Goal: Information Seeking & Learning: Learn about a topic

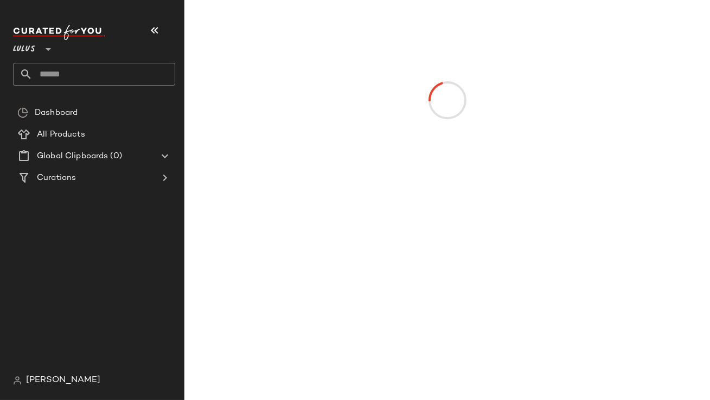
click at [162, 20] on button "button" at bounding box center [155, 30] width 26 height 26
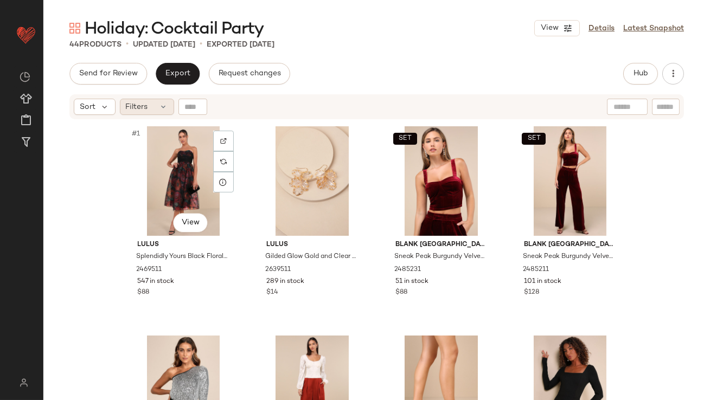
click at [130, 114] on div "Filters" at bounding box center [147, 107] width 54 height 16
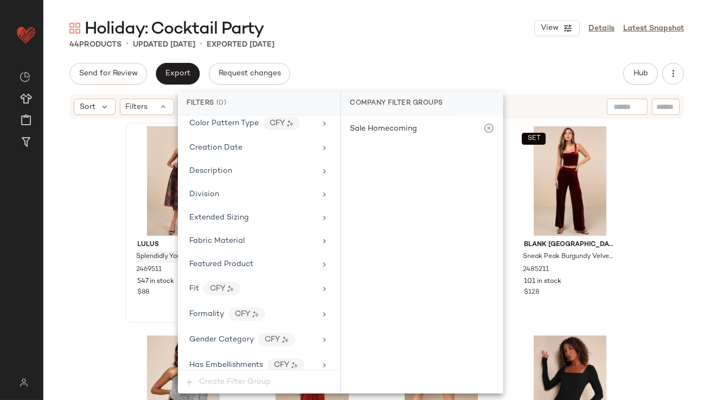
scroll to position [833, 0]
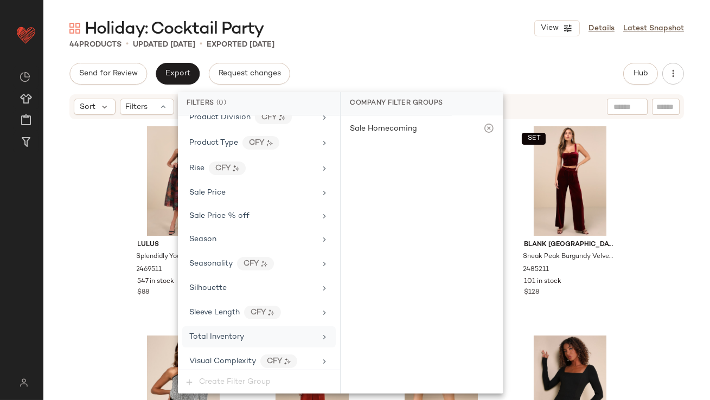
click at [207, 333] on span "Total Inventory" at bounding box center [216, 337] width 55 height 8
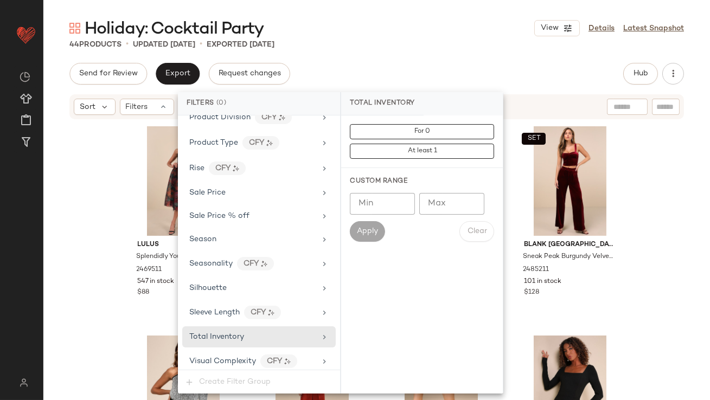
click at [429, 209] on input "Max" at bounding box center [451, 204] width 65 height 22
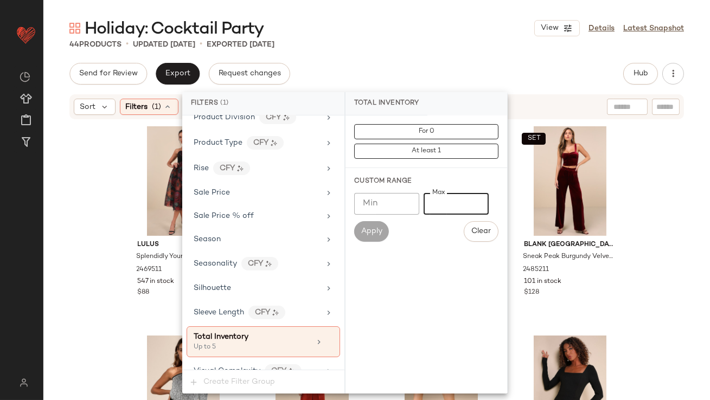
type input "*"
click at [473, 16] on main "Holiday: Cocktail Party View Details Latest Snapshot 44 Products • updated [DAT…" at bounding box center [355, 200] width 710 height 400
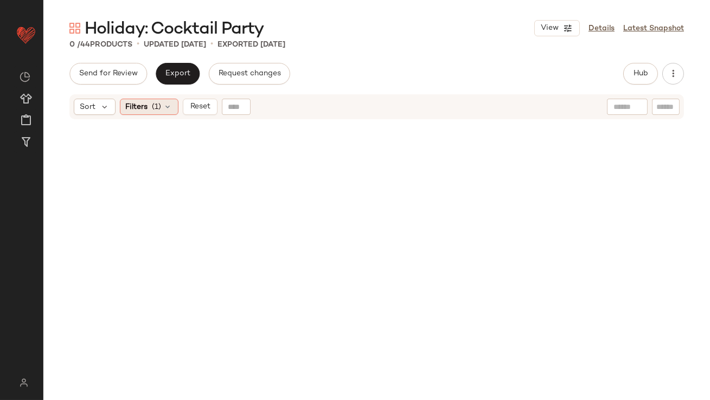
click at [150, 108] on div "Filters (1)" at bounding box center [149, 107] width 59 height 16
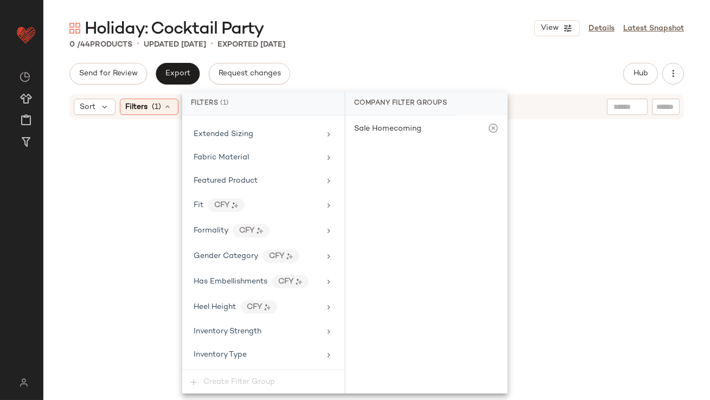
scroll to position [843, 0]
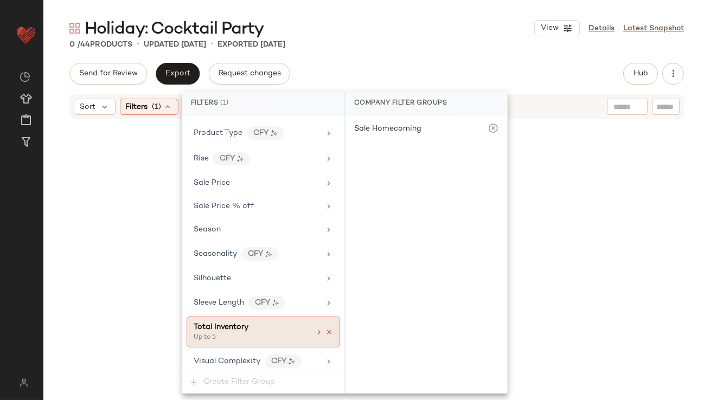
click at [327, 329] on icon at bounding box center [329, 333] width 8 height 8
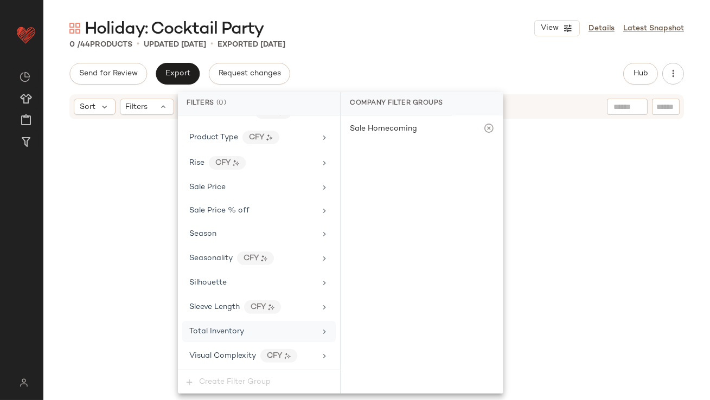
scroll to position [833, 0]
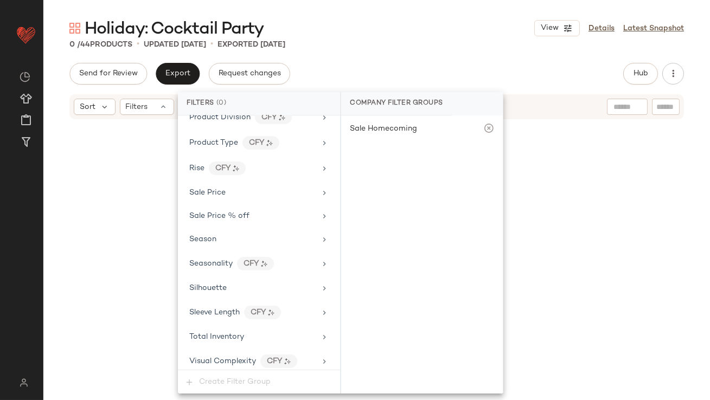
click at [411, 66] on div "Send for Review Export Request changes Hub Send for Review External Review Inte…" at bounding box center [376, 74] width 614 height 22
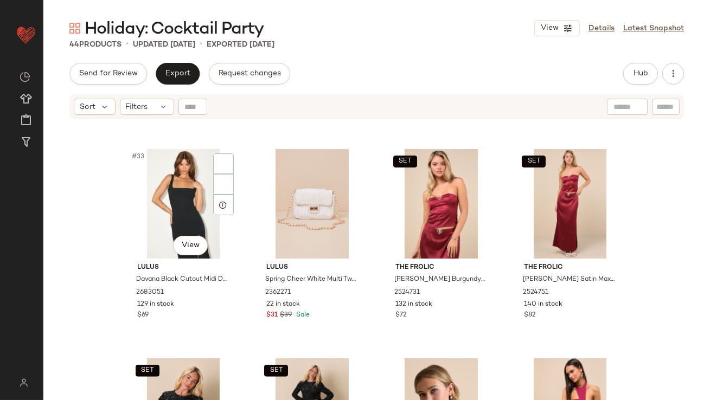
scroll to position [1630, 0]
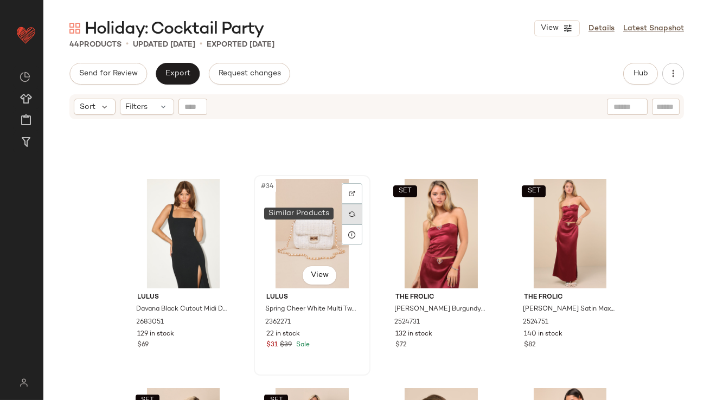
click at [344, 214] on div at bounding box center [352, 214] width 21 height 21
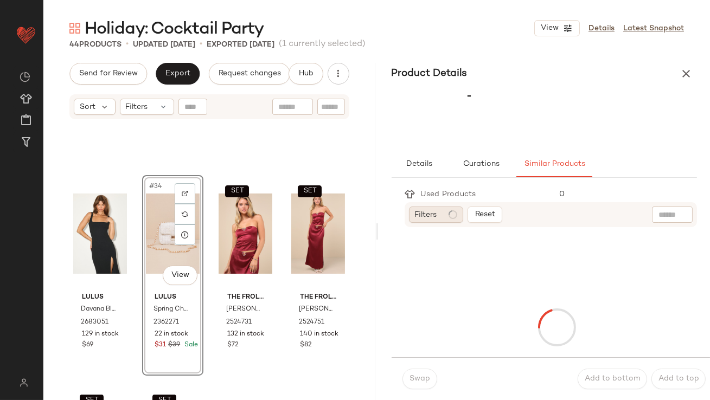
click at [446, 217] on div "Filters" at bounding box center [436, 215] width 54 height 16
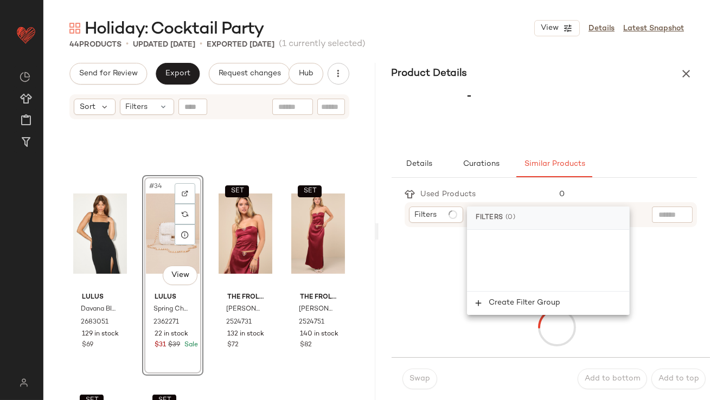
click at [483, 112] on div "-" at bounding box center [544, 118] width 332 height 67
